Goal: Task Accomplishment & Management: Manage account settings

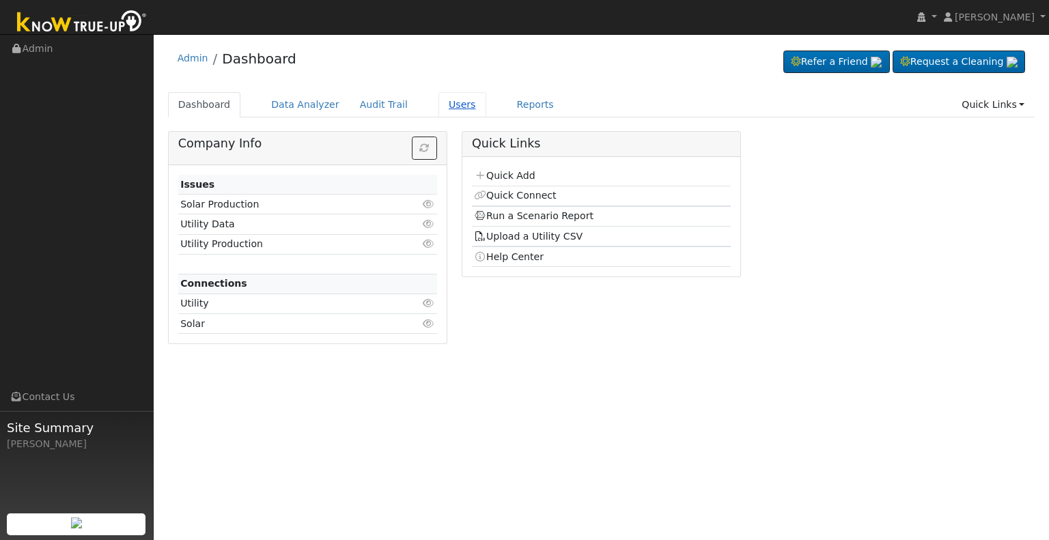
click at [438, 100] on link "Users" at bounding box center [462, 104] width 48 height 25
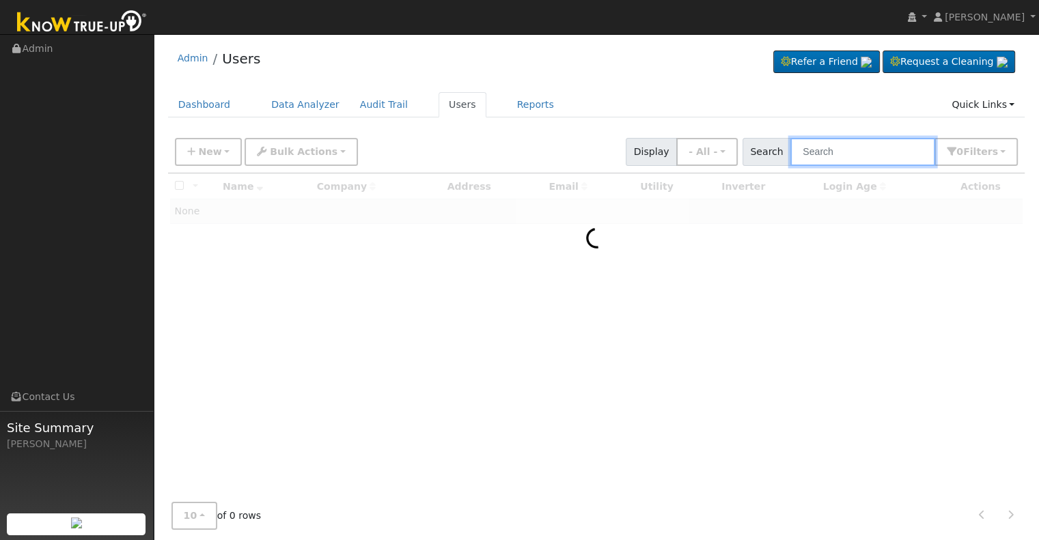
click at [864, 150] on input "text" at bounding box center [862, 152] width 145 height 28
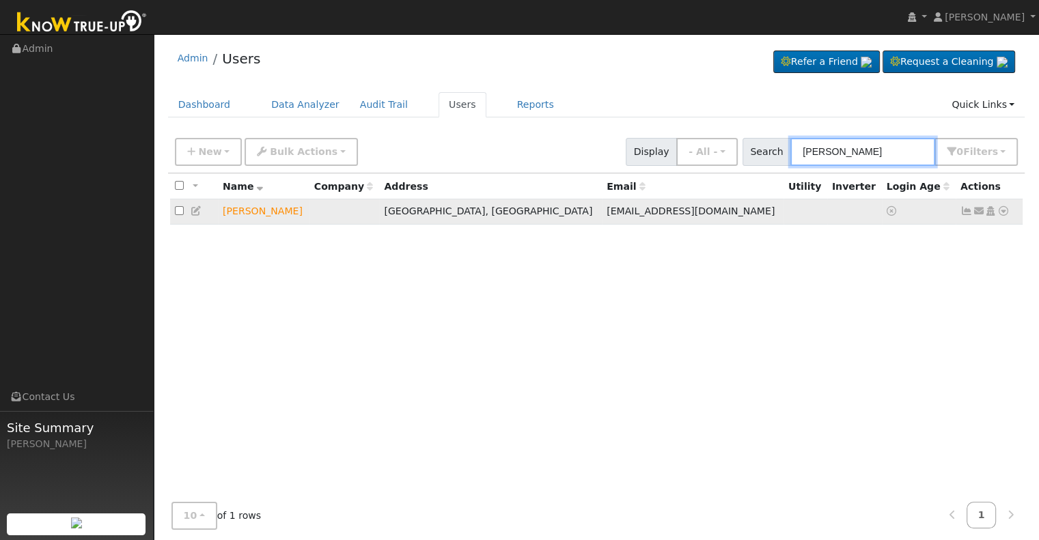
type input "[PERSON_NAME]"
click at [990, 211] on icon at bounding box center [990, 211] width 12 height 10
